Goal: Task Accomplishment & Management: Use online tool/utility

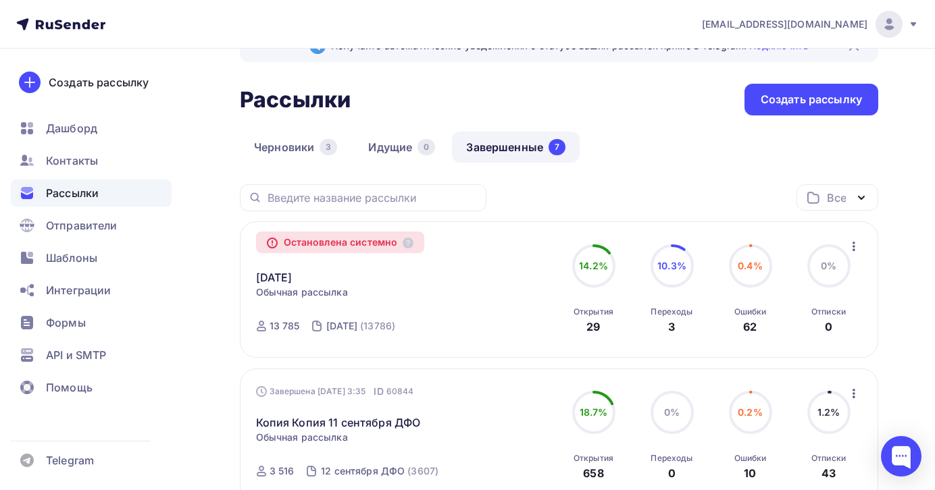
scroll to position [56, 0]
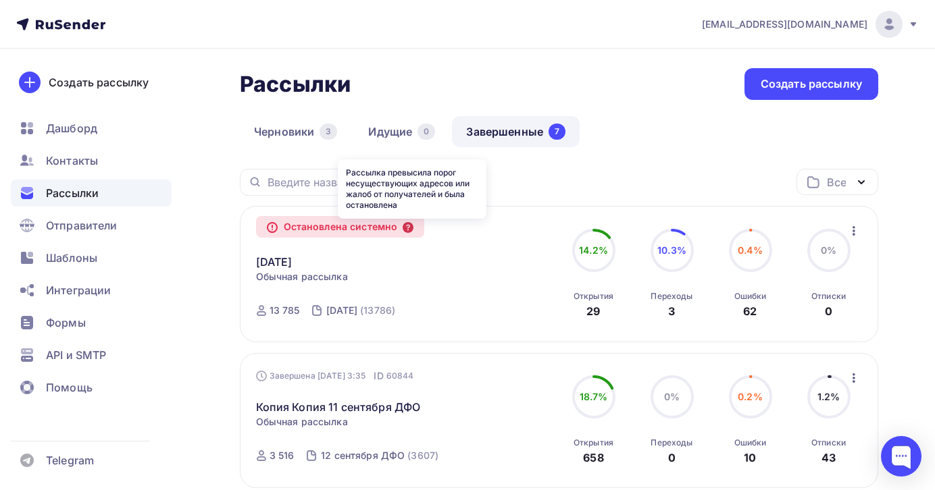
click at [413, 230] on icon at bounding box center [408, 227] width 11 height 11
click at [752, 253] on span "0.4%" at bounding box center [750, 249] width 25 height 11
click at [855, 232] on icon "button" at bounding box center [854, 231] width 16 height 16
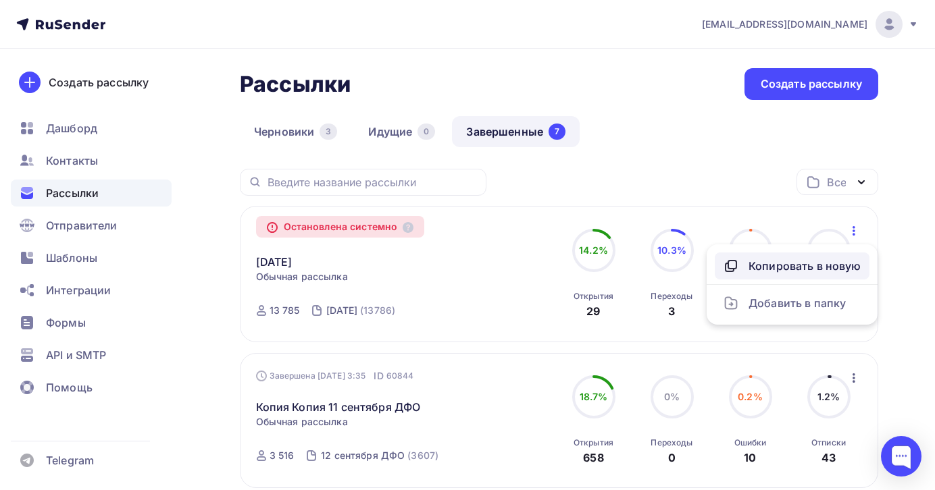
click at [809, 266] on div "Копировать в новую" at bounding box center [792, 266] width 138 height 16
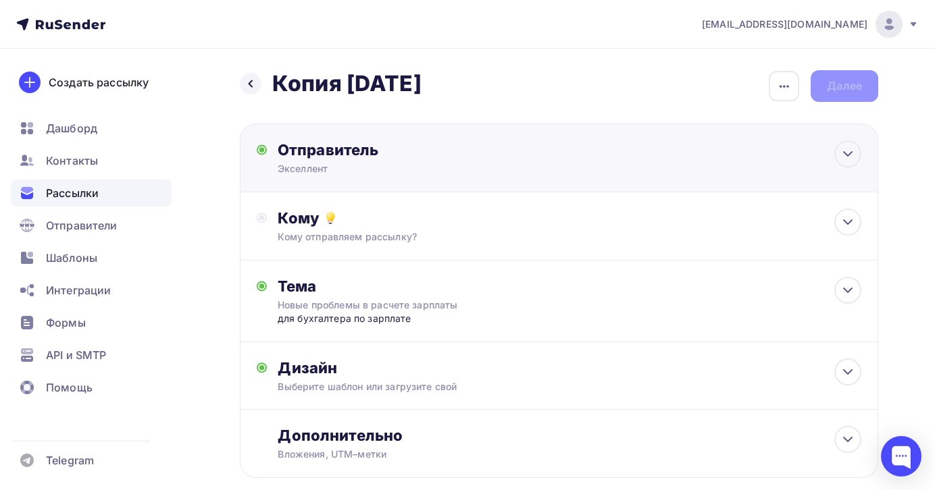
click at [513, 169] on div "Экселлент" at bounding box center [409, 169] width 263 height 14
type input "Экселлент"
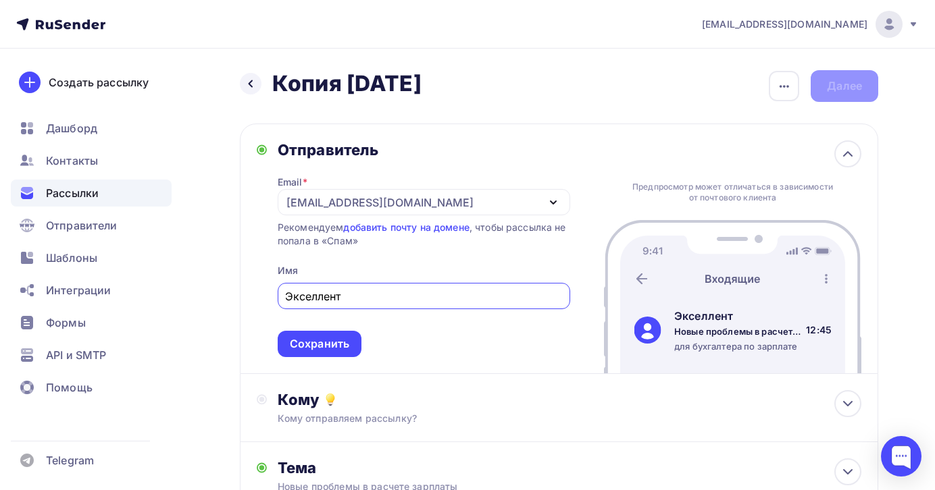
click at [486, 206] on div "[EMAIL_ADDRESS][DOMAIN_NAME]" at bounding box center [424, 202] width 292 height 26
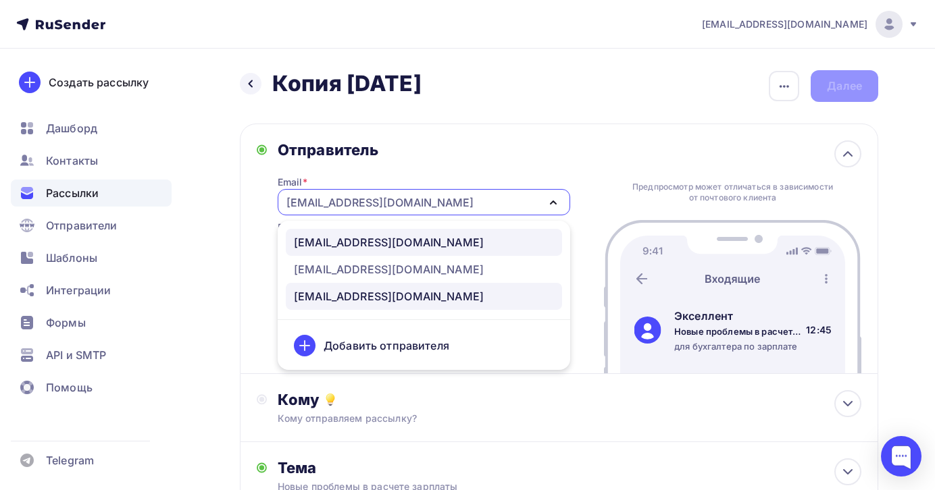
click at [430, 296] on div "[EMAIL_ADDRESS][DOMAIN_NAME]" at bounding box center [389, 296] width 190 height 16
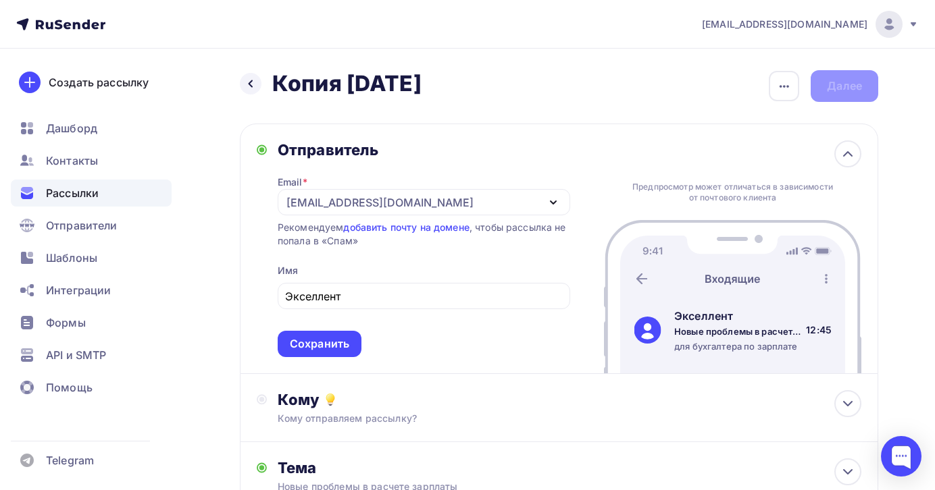
click at [516, 146] on div "Отправитель" at bounding box center [424, 149] width 292 height 19
click at [328, 352] on div "Сохранить" at bounding box center [319, 344] width 59 height 16
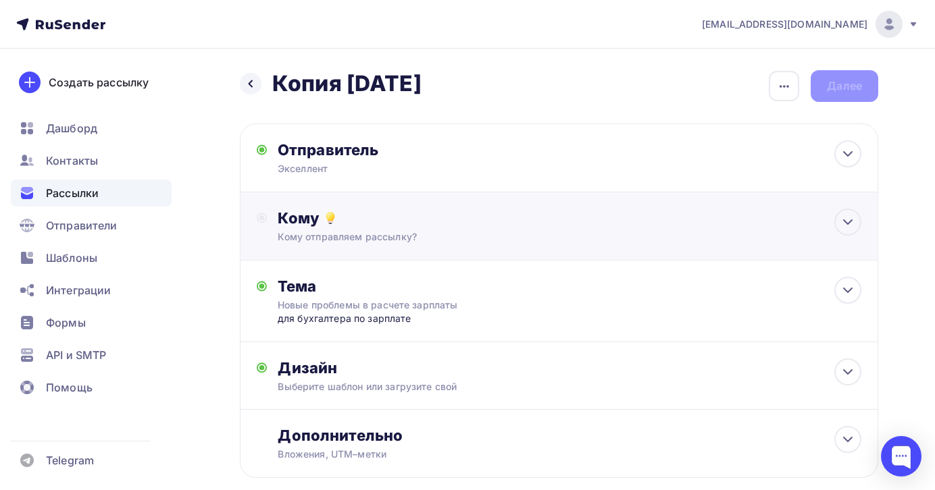
click at [436, 238] on div "Кому отправляем рассылку?" at bounding box center [540, 237] width 525 height 14
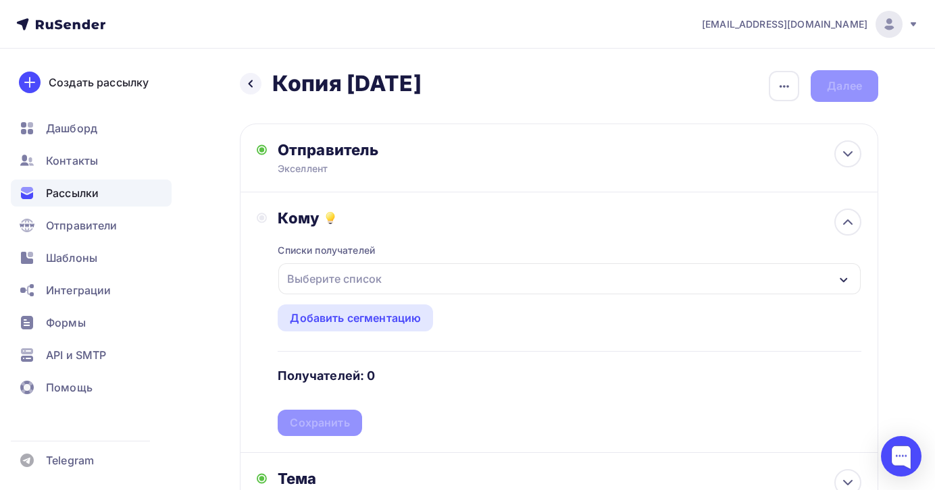
click at [623, 282] on div "Выберите список" at bounding box center [569, 278] width 582 height 31
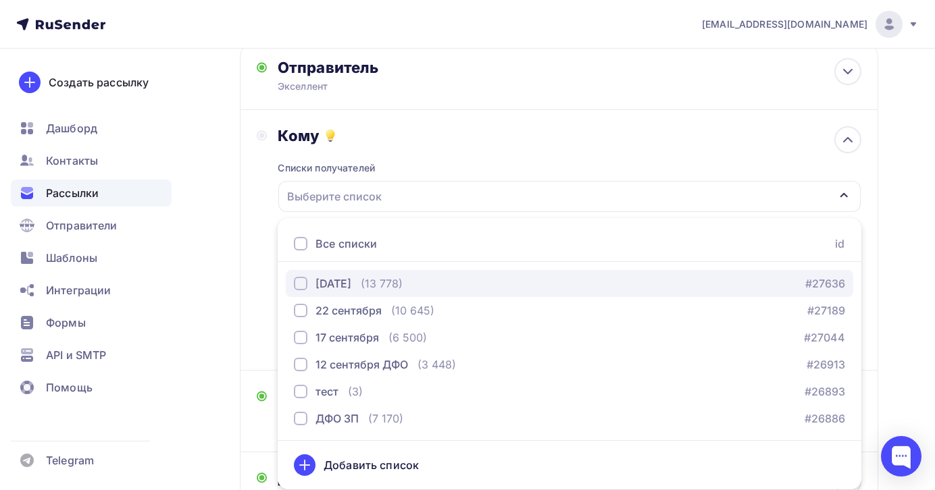
click at [444, 290] on div "[DATE] (13 778) #27636" at bounding box center [569, 284] width 551 height 16
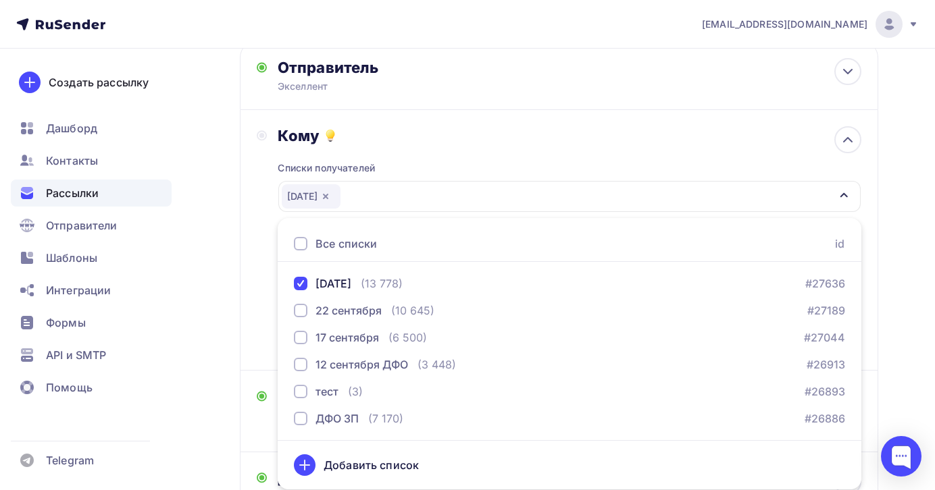
click at [515, 142] on div "Кому" at bounding box center [570, 135] width 584 height 19
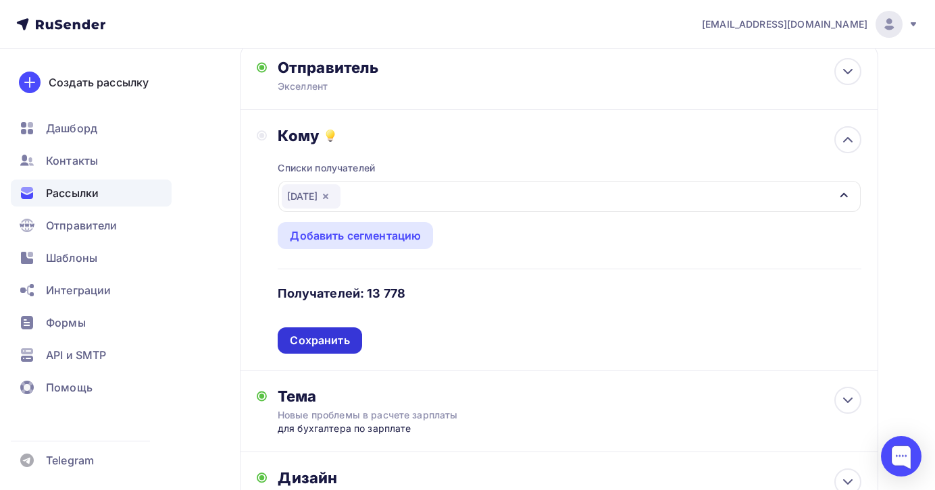
click at [337, 338] on div "Сохранить" at bounding box center [319, 341] width 59 height 16
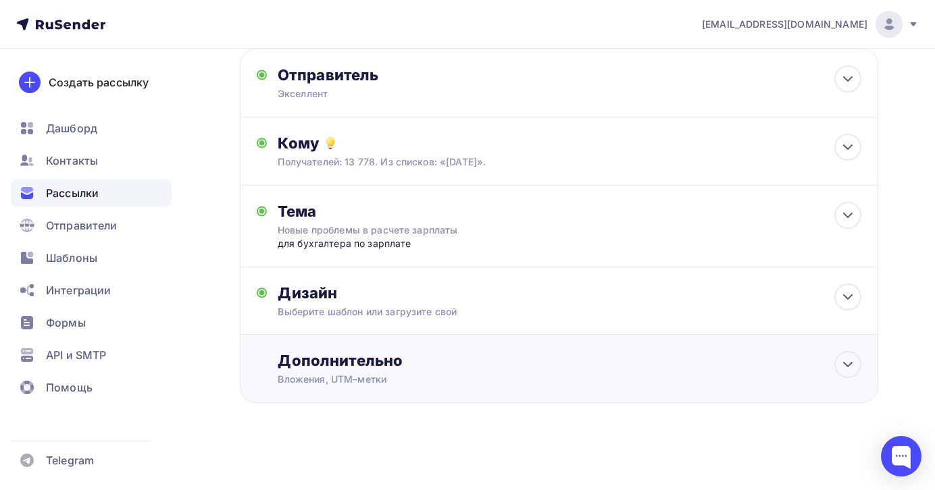
scroll to position [77, 0]
click at [499, 310] on div "Выберите шаблон или загрузите свой" at bounding box center [540, 312] width 525 height 14
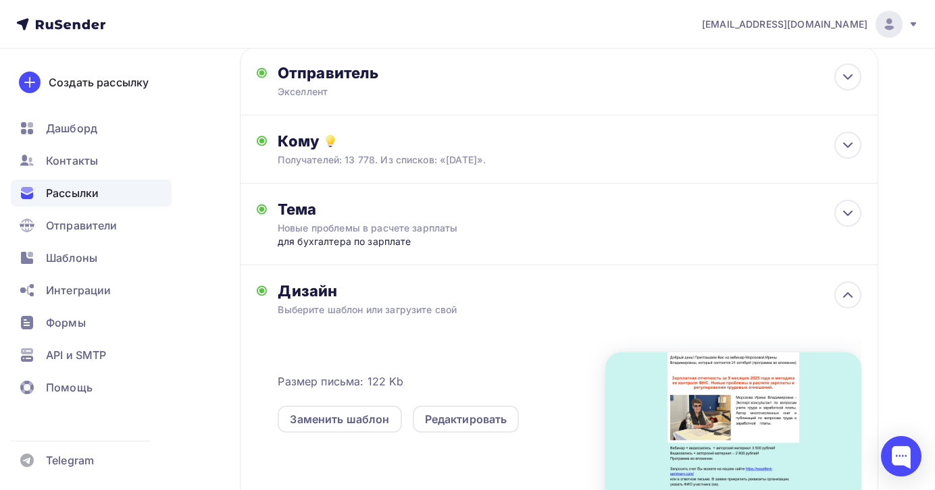
scroll to position [82, 0]
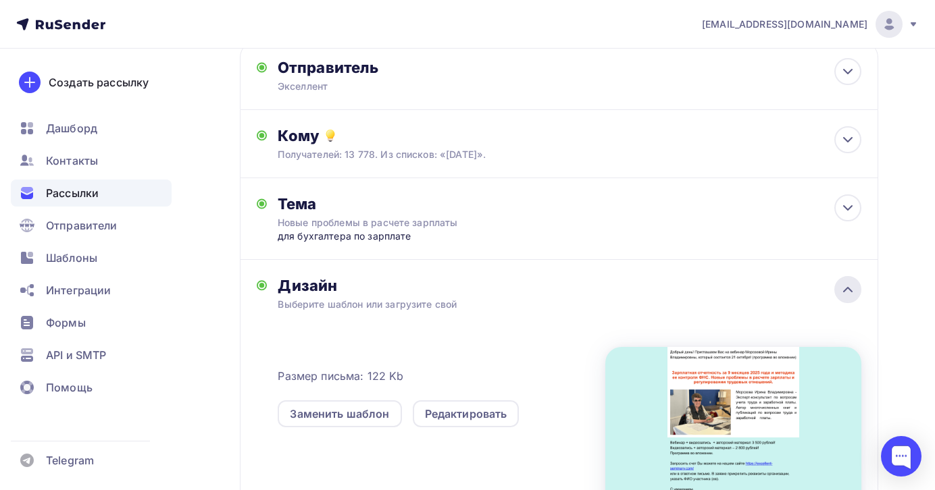
click at [844, 288] on icon at bounding box center [848, 290] width 16 height 16
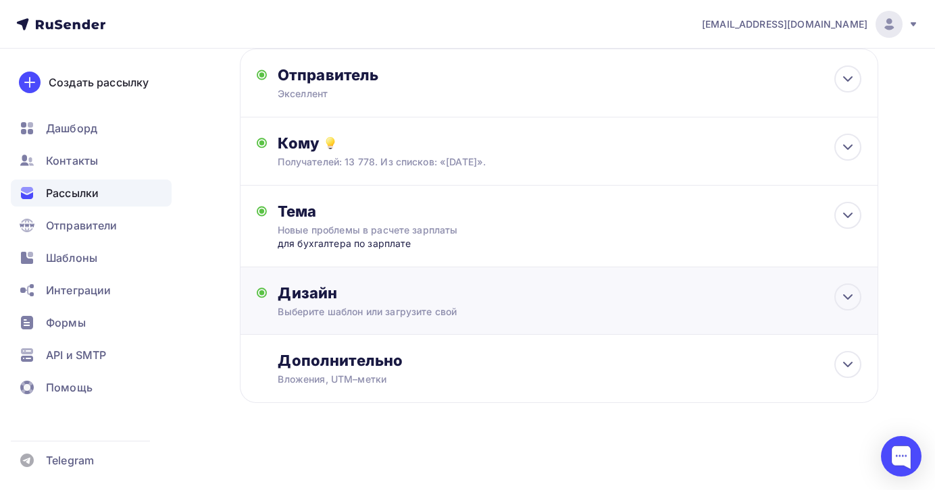
scroll to position [77, 0]
click at [591, 362] on div "Дополнительно" at bounding box center [570, 360] width 584 height 19
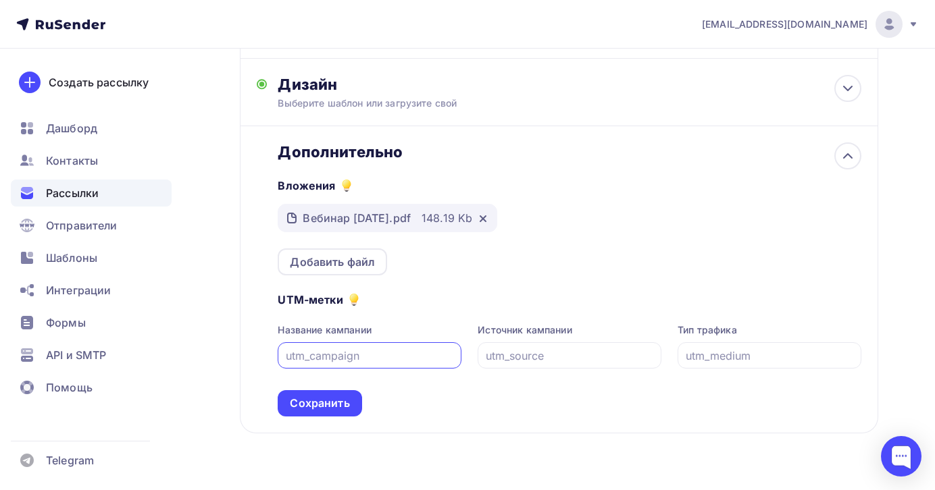
scroll to position [299, 0]
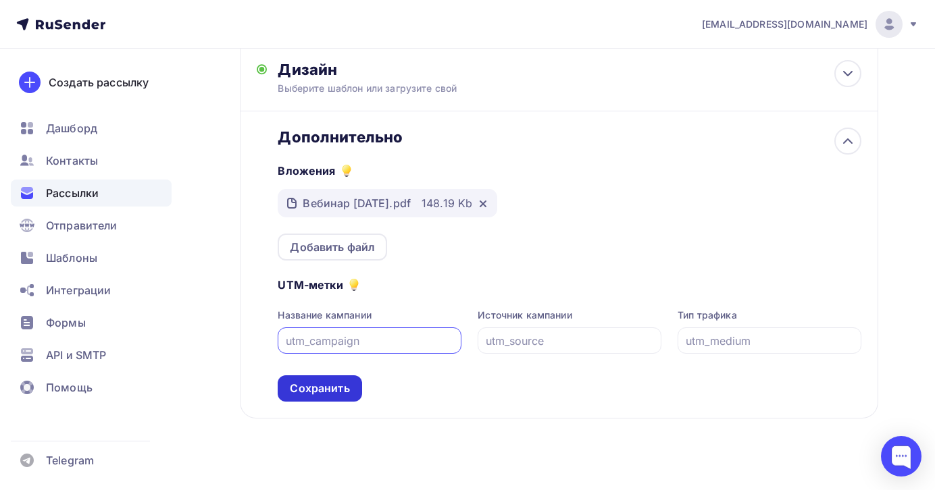
click at [352, 393] on div "Сохранить" at bounding box center [320, 389] width 84 height 26
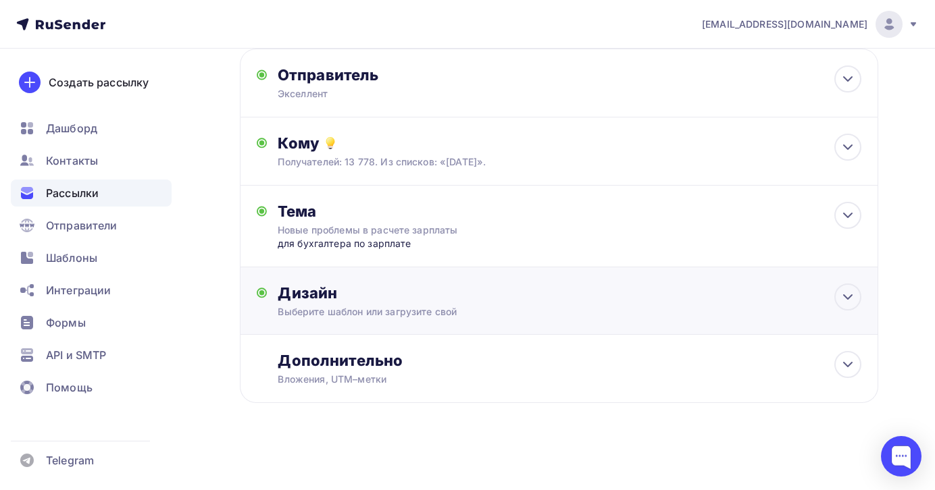
scroll to position [0, 0]
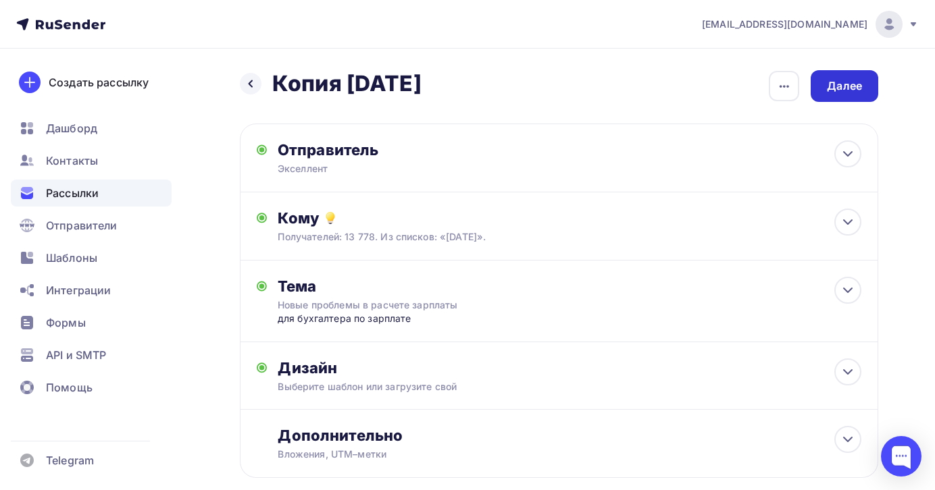
click at [847, 85] on div "Далее" at bounding box center [844, 86] width 35 height 16
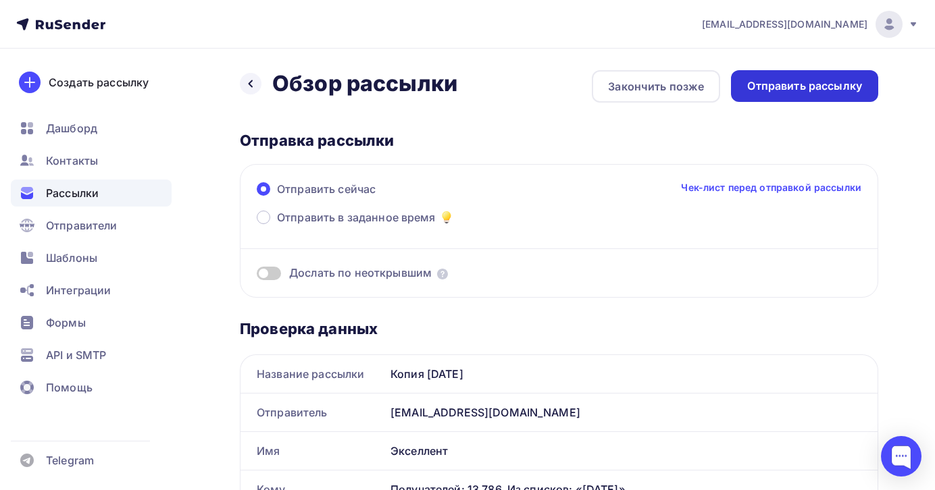
click at [814, 86] on div "Отправить рассылку" at bounding box center [804, 86] width 115 height 16
